Goal: Task Accomplishment & Management: Complete application form

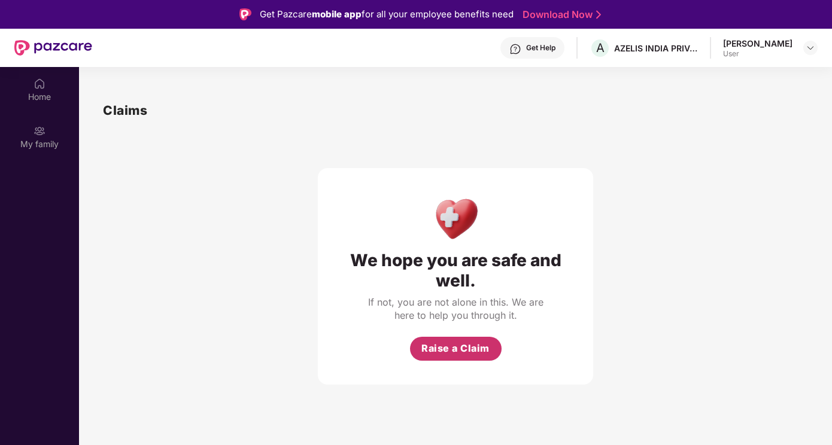
click at [444, 342] on span "Raise a Claim" at bounding box center [455, 348] width 68 height 15
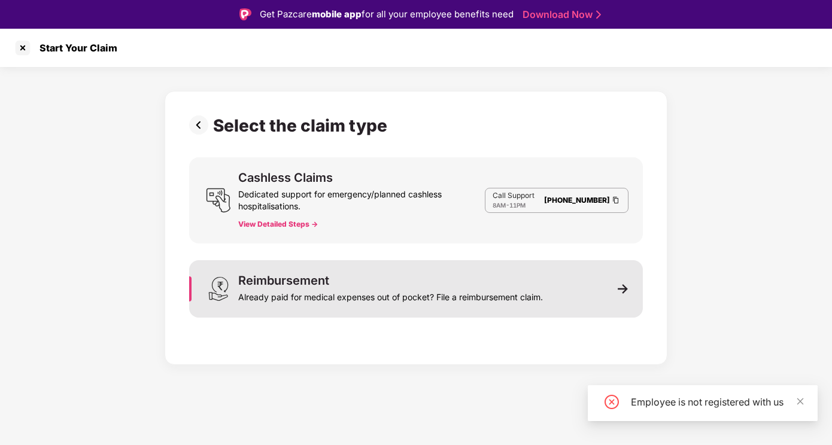
click at [304, 278] on div "Reimbursement" at bounding box center [283, 281] width 91 height 12
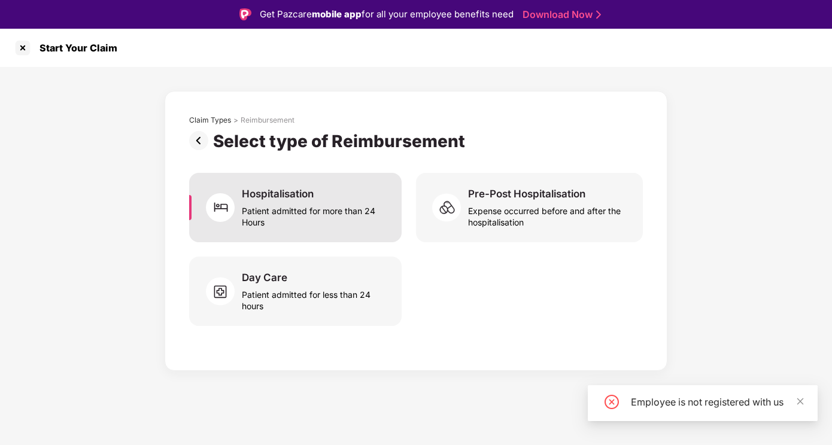
click at [329, 215] on div "Patient admitted for more than 24 Hours" at bounding box center [314, 215] width 145 height 28
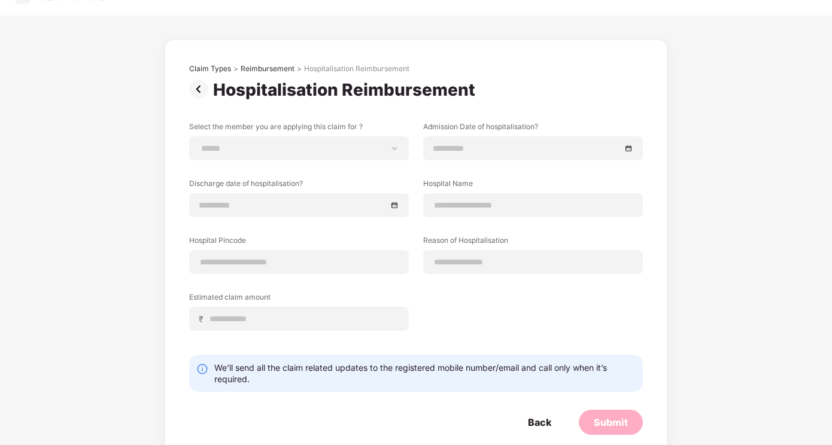
scroll to position [43, 0]
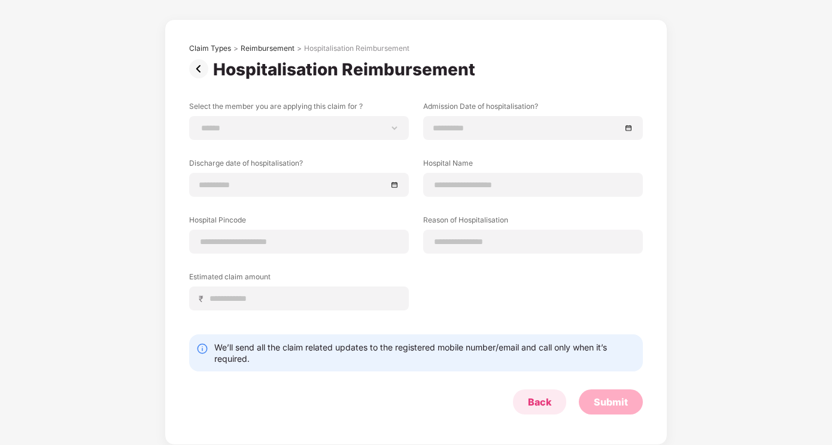
click at [525, 396] on div "Back" at bounding box center [539, 402] width 53 height 25
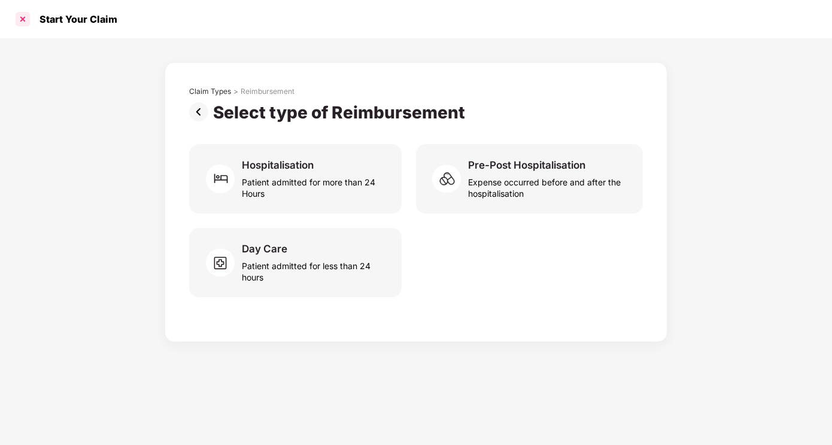
click at [25, 18] on div at bounding box center [22, 19] width 19 height 19
